Goal: Information Seeking & Learning: Learn about a topic

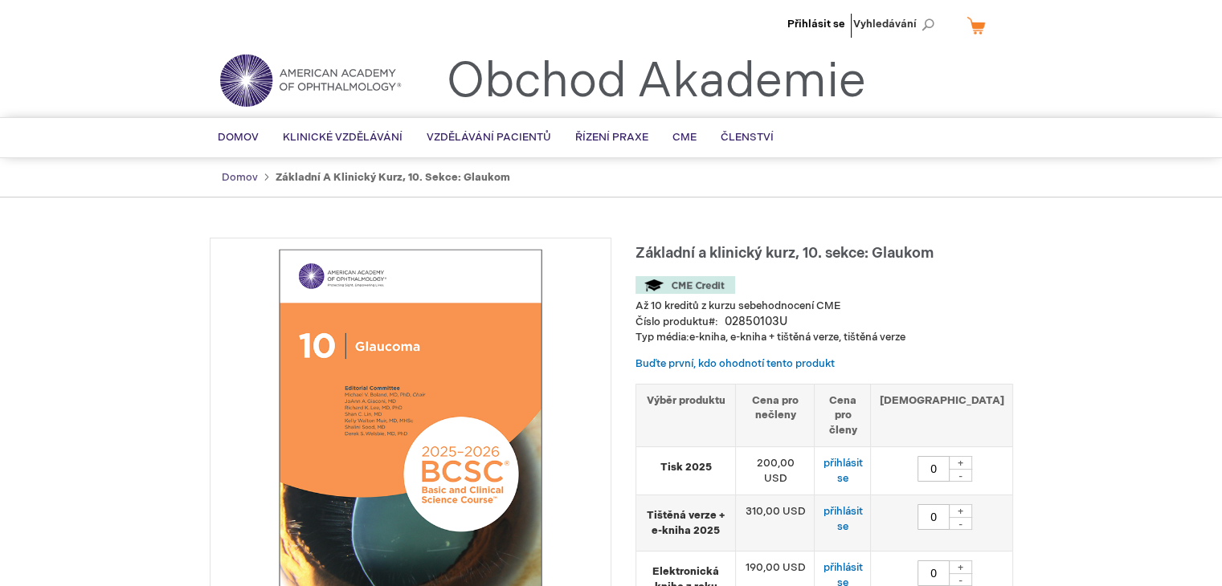
click at [240, 175] on font "Domov" at bounding box center [240, 177] width 36 height 13
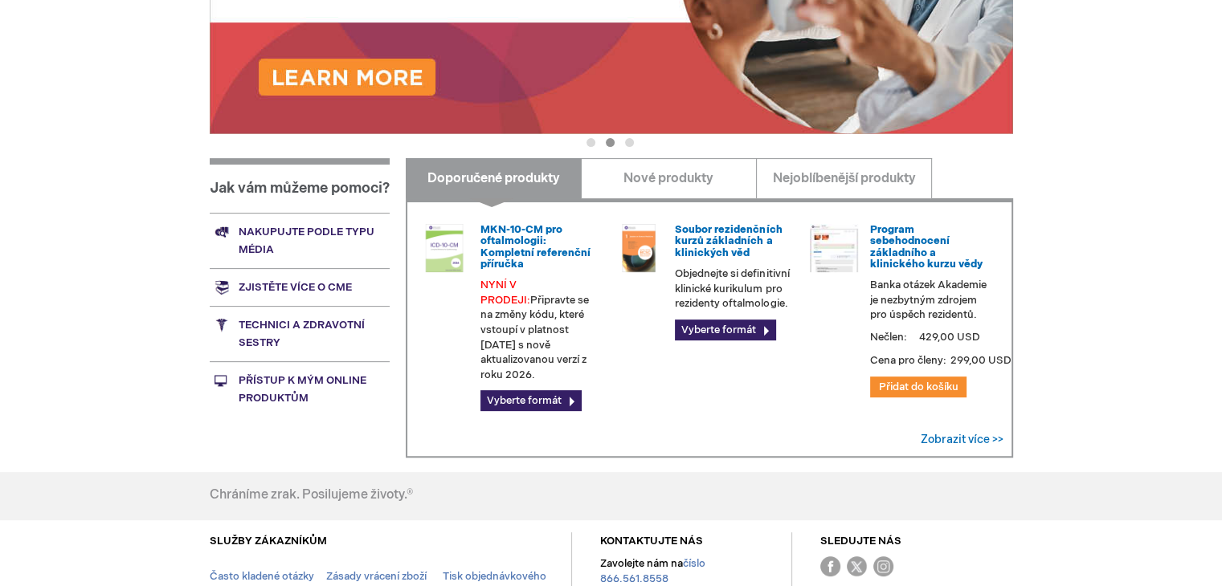
scroll to position [493, 0]
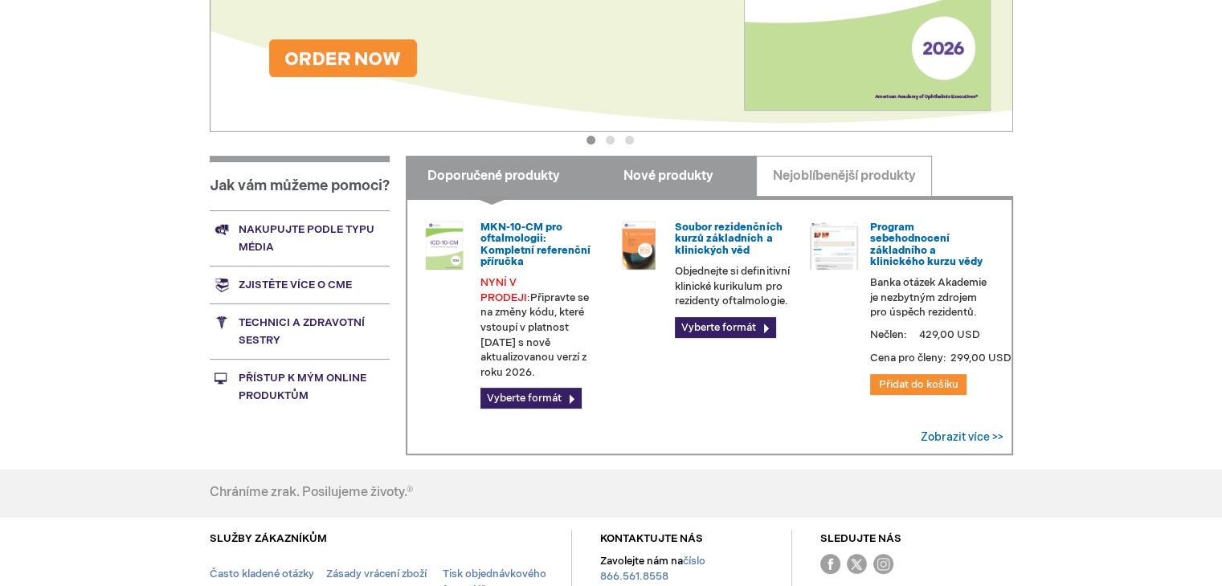
click at [687, 169] on font "Nové produkty" at bounding box center [668, 176] width 90 height 15
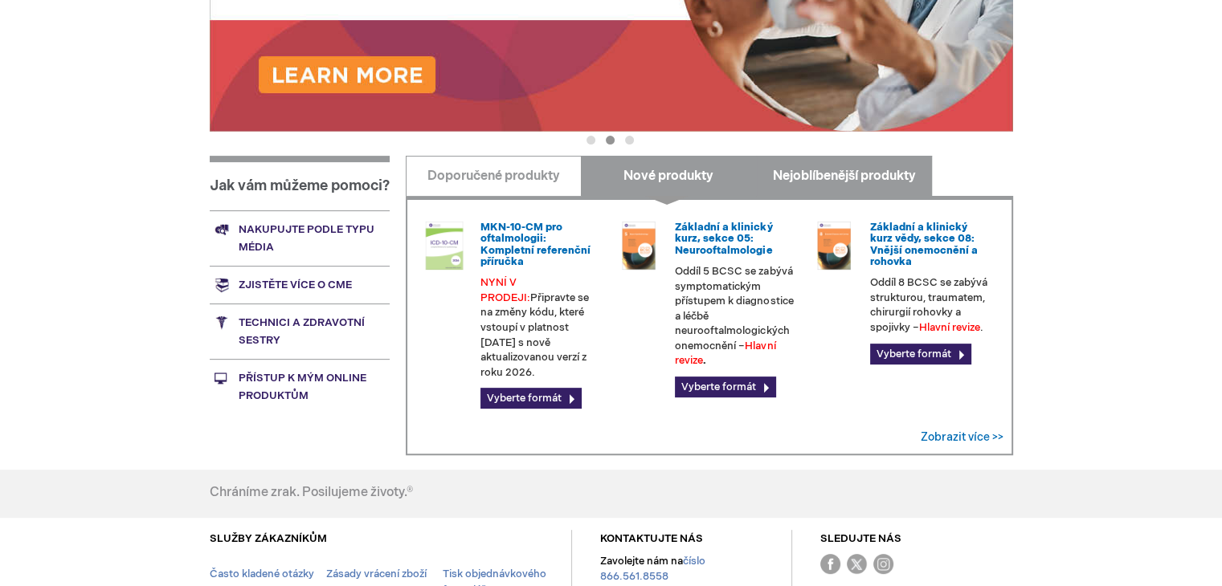
click at [837, 166] on link "Nejoblíbenější produkty" at bounding box center [844, 176] width 176 height 40
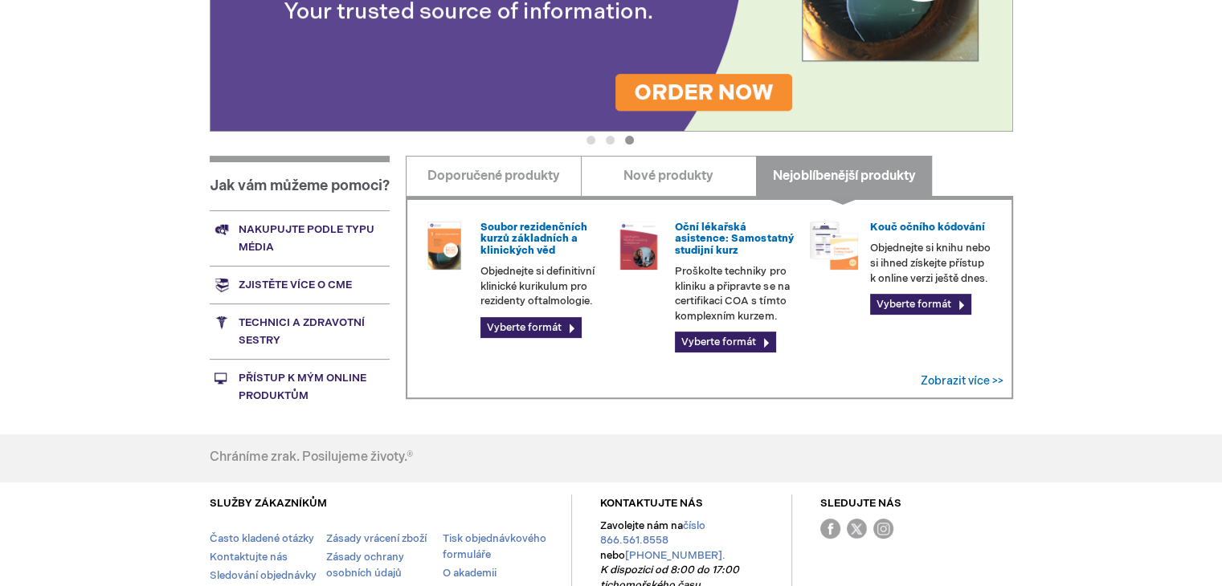
click at [353, 244] on font "Nakupujte podle typu média" at bounding box center [307, 238] width 136 height 31
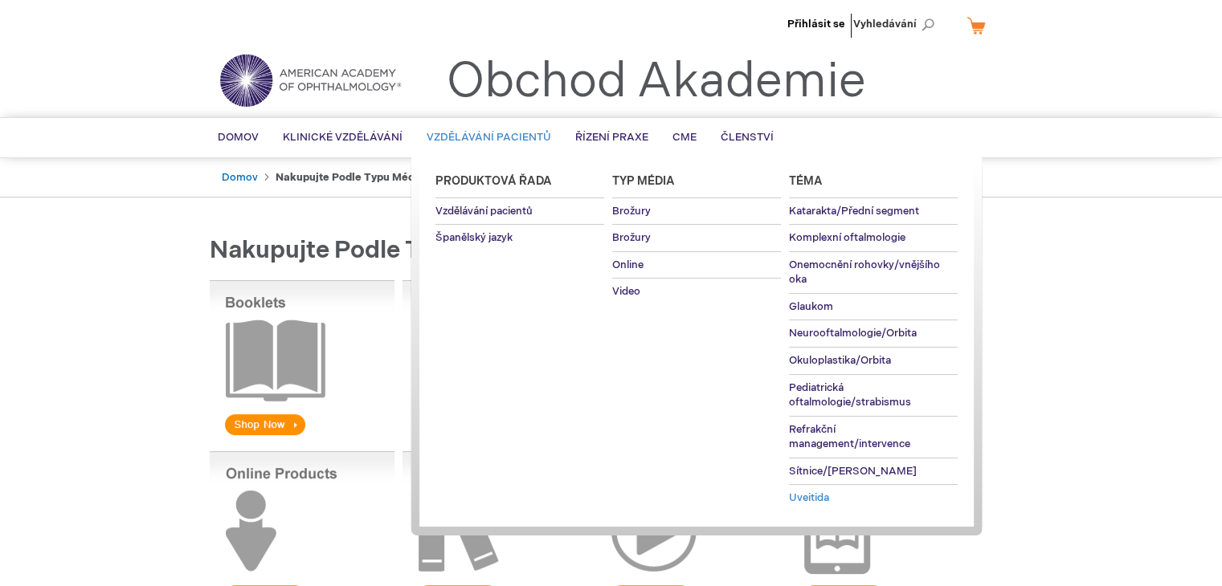
click at [814, 498] on font "Uveitida" at bounding box center [809, 498] width 40 height 13
